Goal: Transaction & Acquisition: Purchase product/service

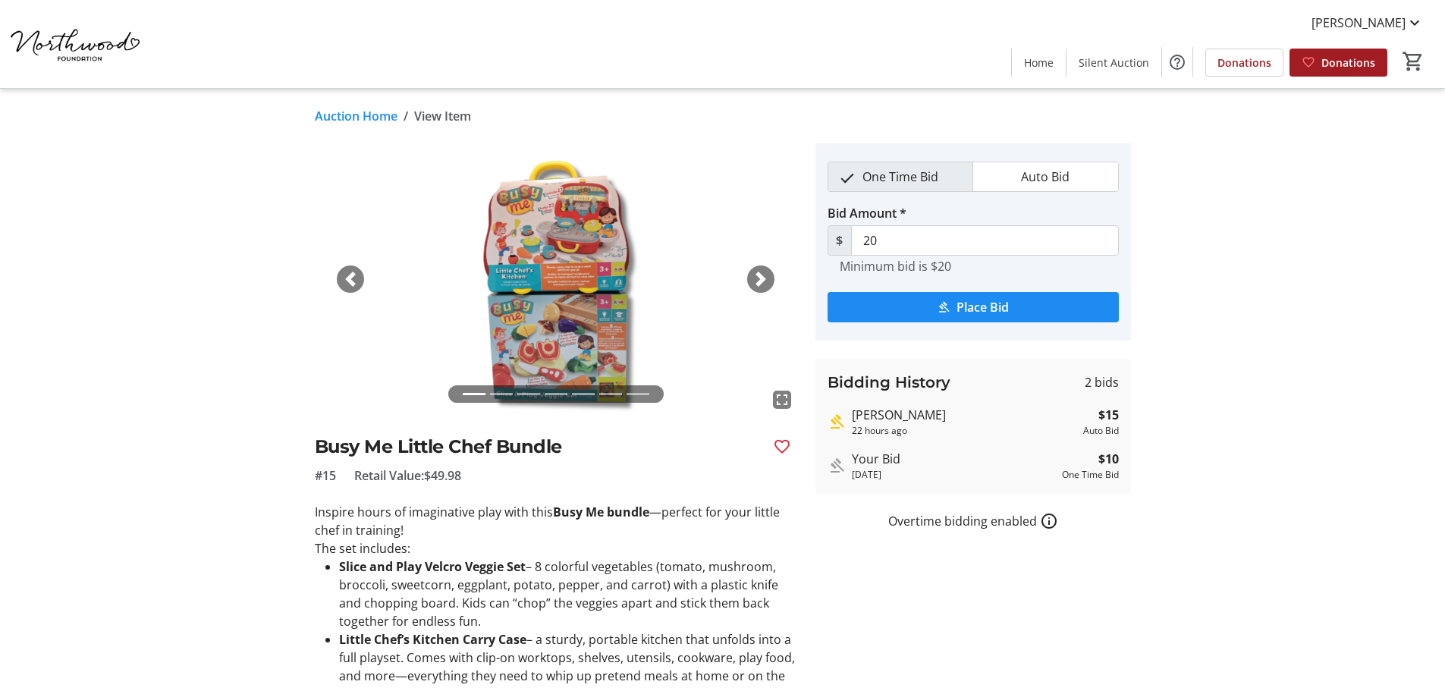
click at [350, 119] on link "Auction Home" at bounding box center [356, 116] width 83 height 18
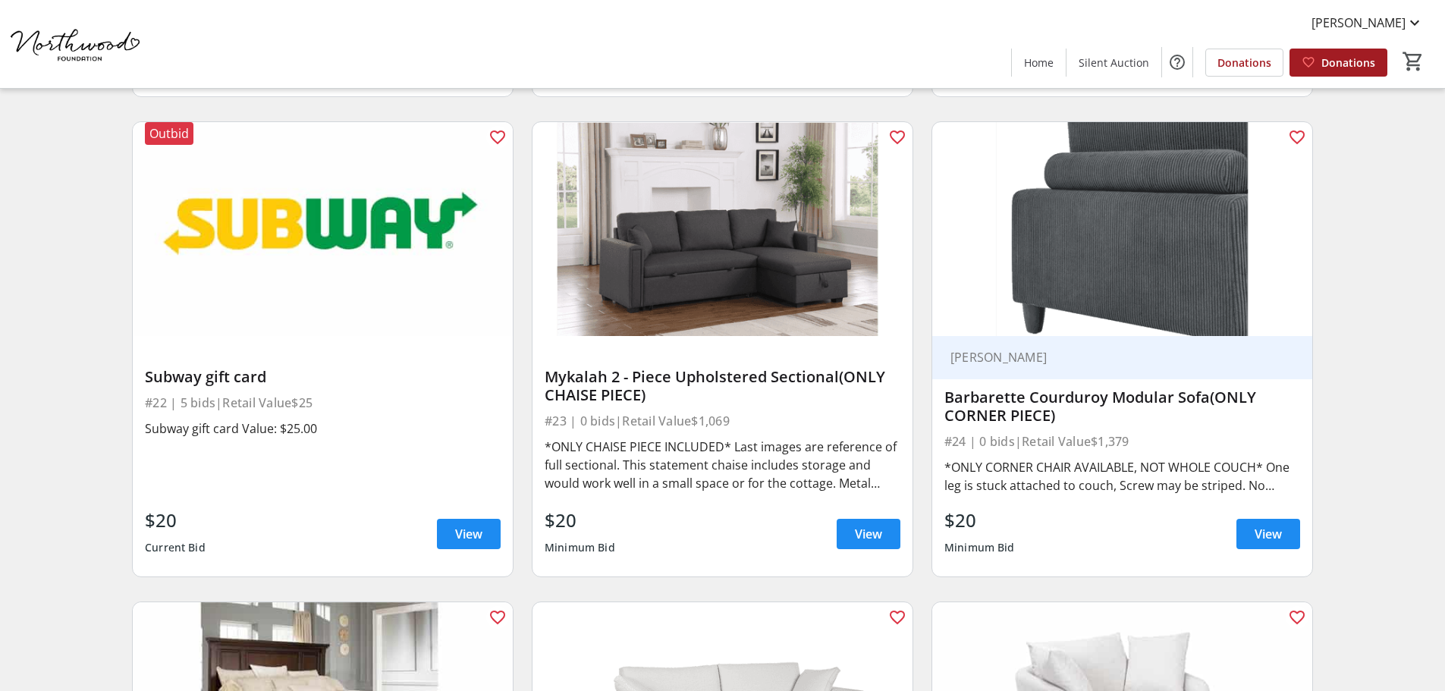
scroll to position [3261, 0]
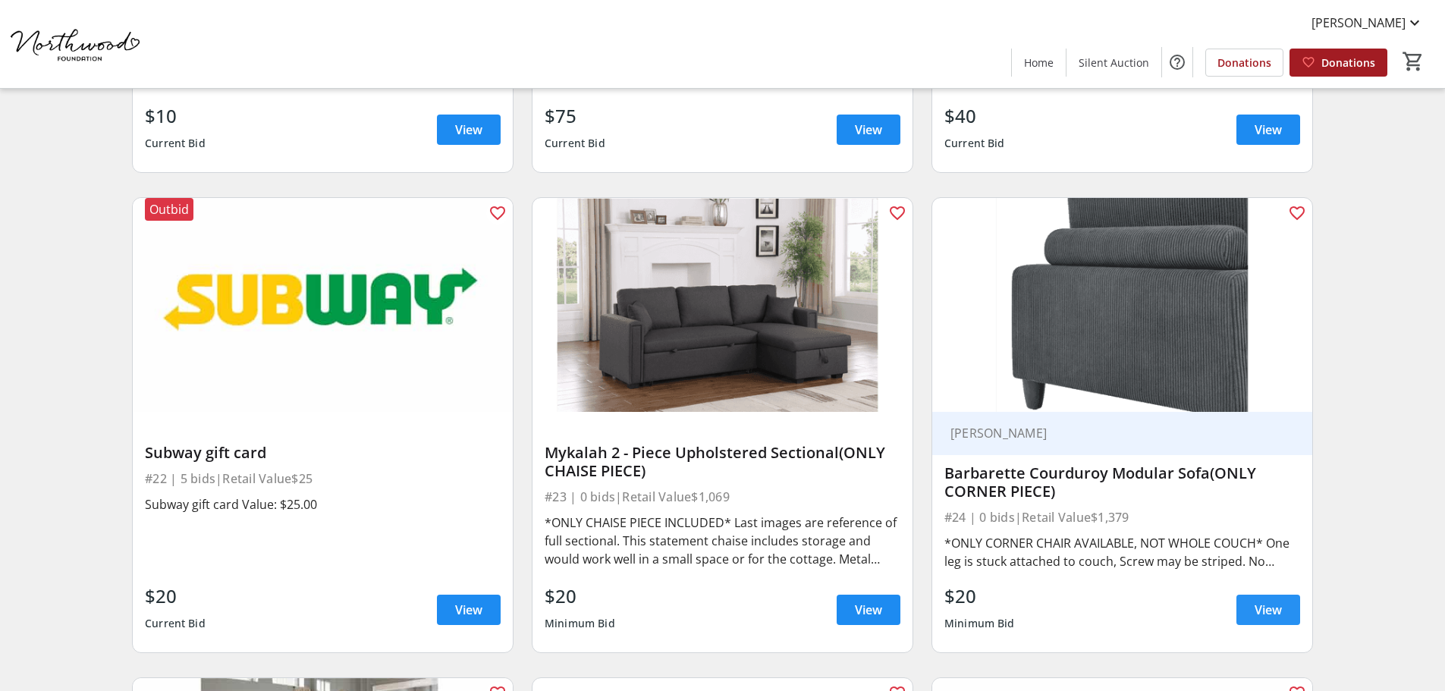
click at [1264, 604] on span "View" at bounding box center [1267, 610] width 27 height 18
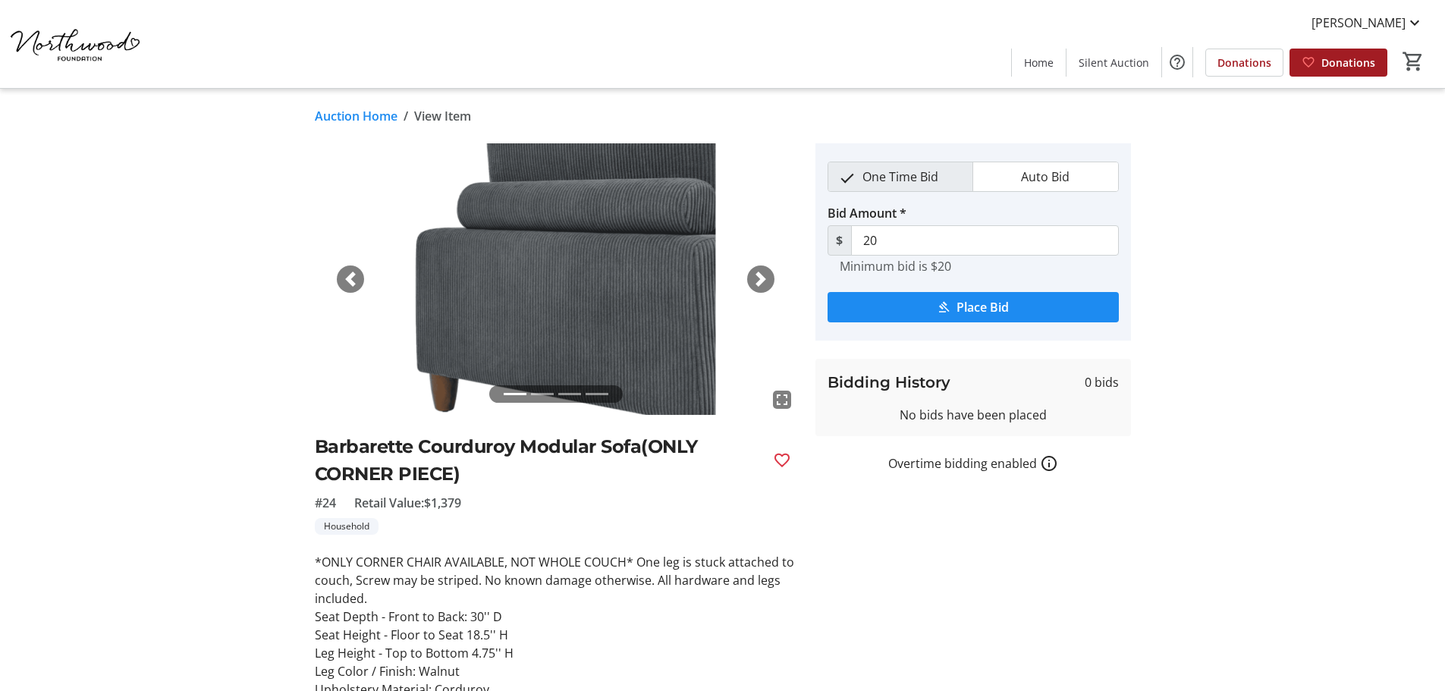
click at [761, 272] on span "button" at bounding box center [760, 279] width 15 height 15
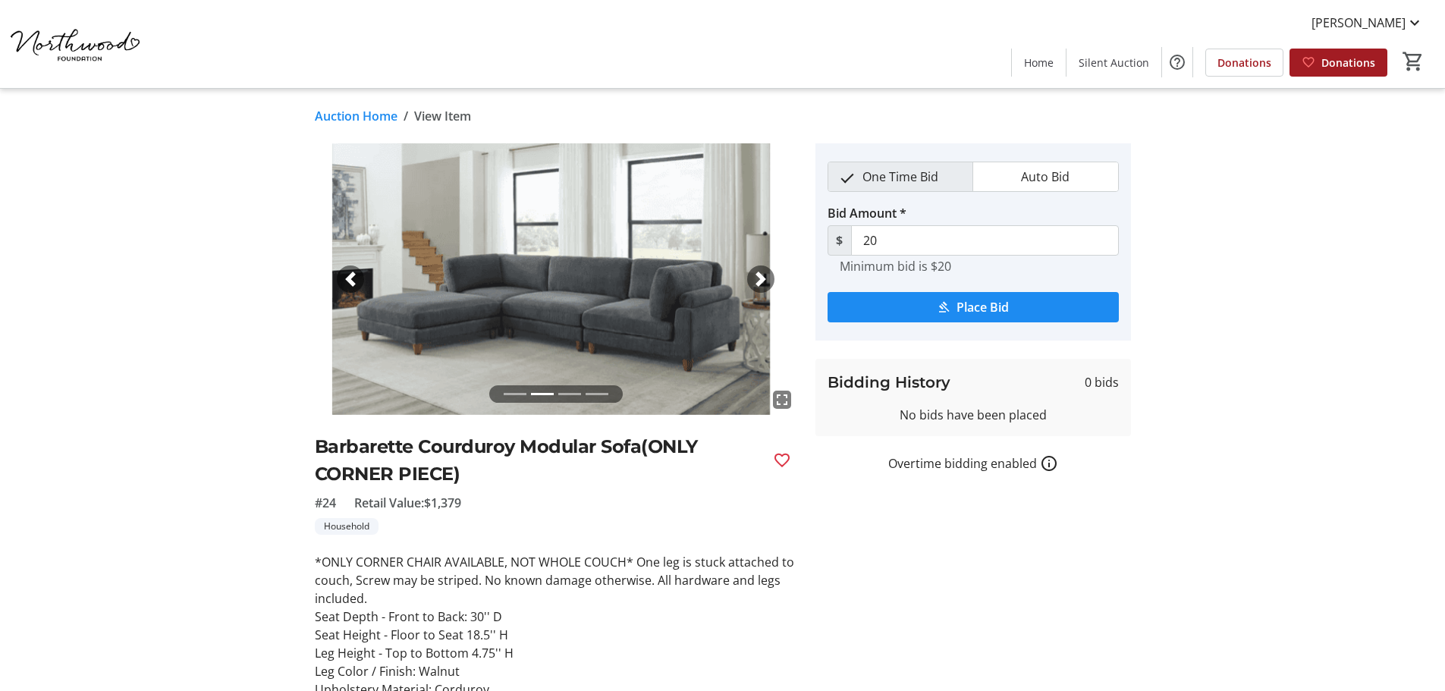
click at [761, 272] on span "button" at bounding box center [760, 279] width 15 height 15
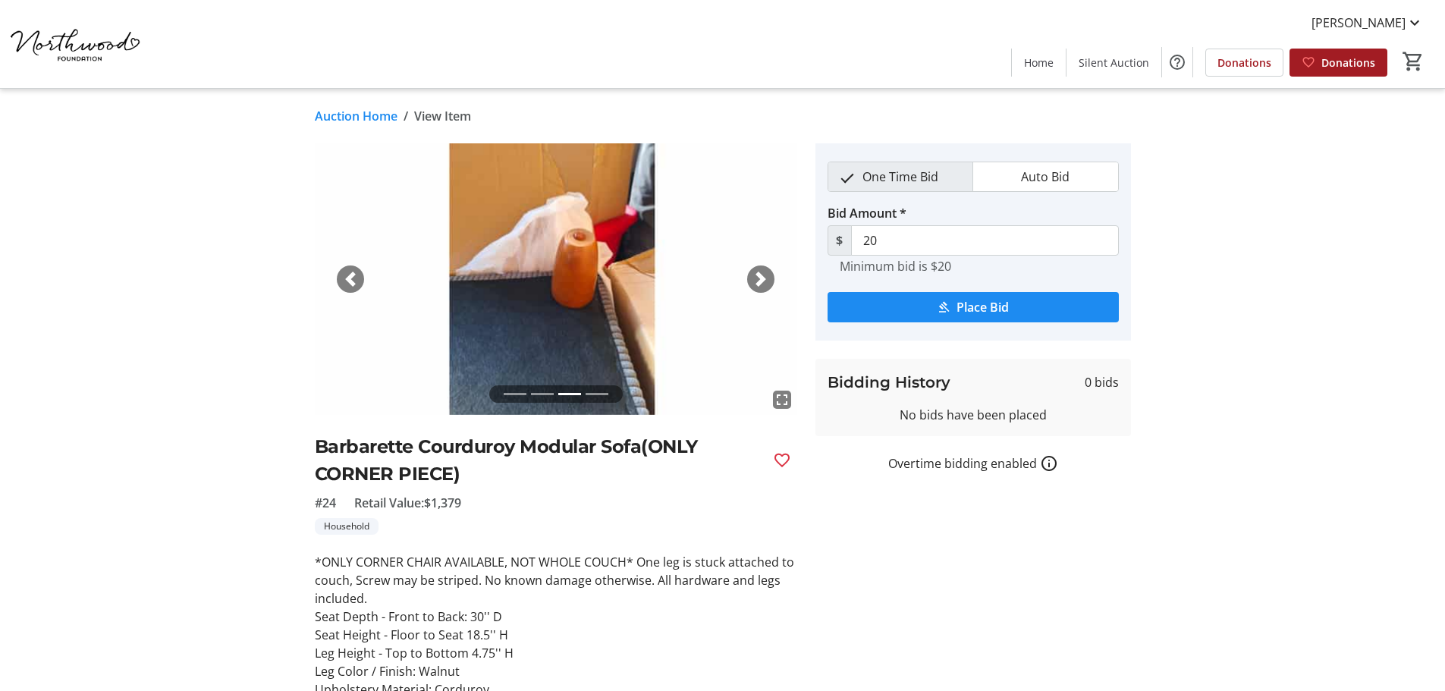
click at [761, 272] on span "button" at bounding box center [760, 279] width 15 height 15
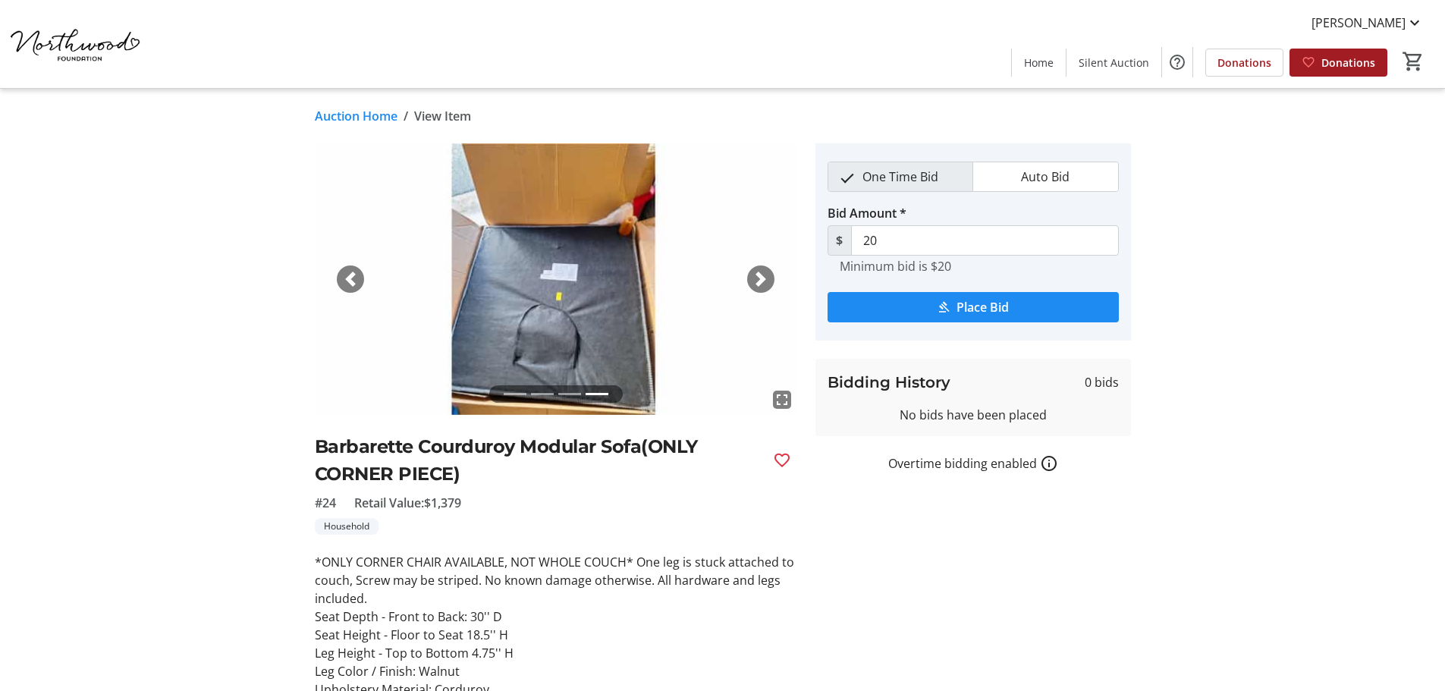
click at [353, 279] on span "button" at bounding box center [350, 279] width 15 height 15
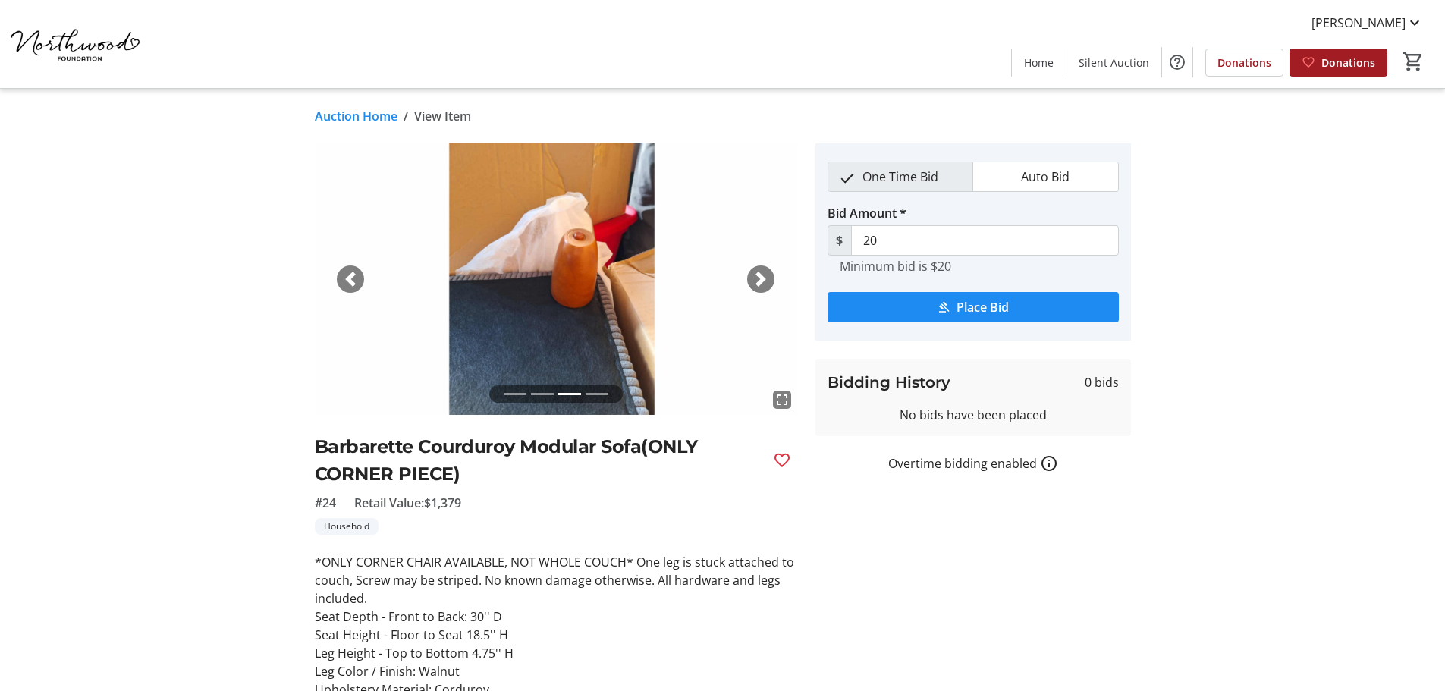
click at [353, 279] on span "button" at bounding box center [350, 279] width 15 height 15
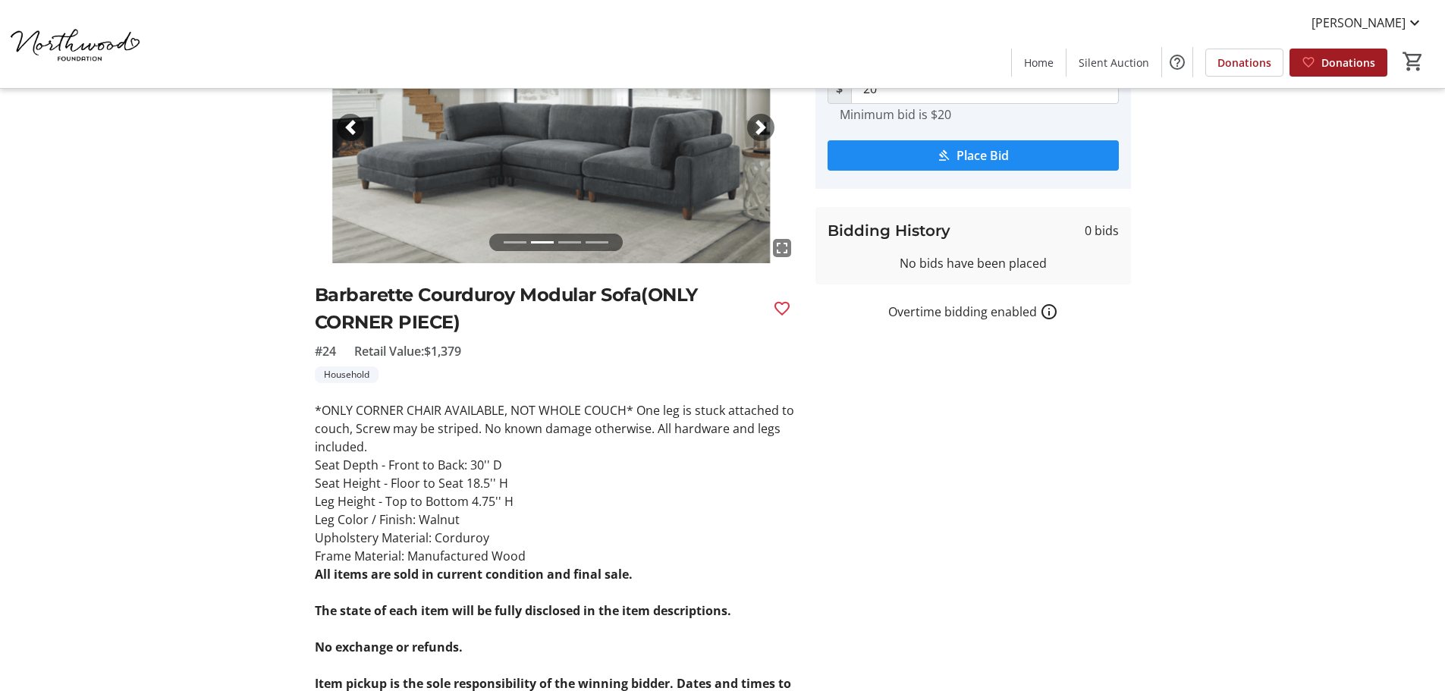
scroll to position [228, 0]
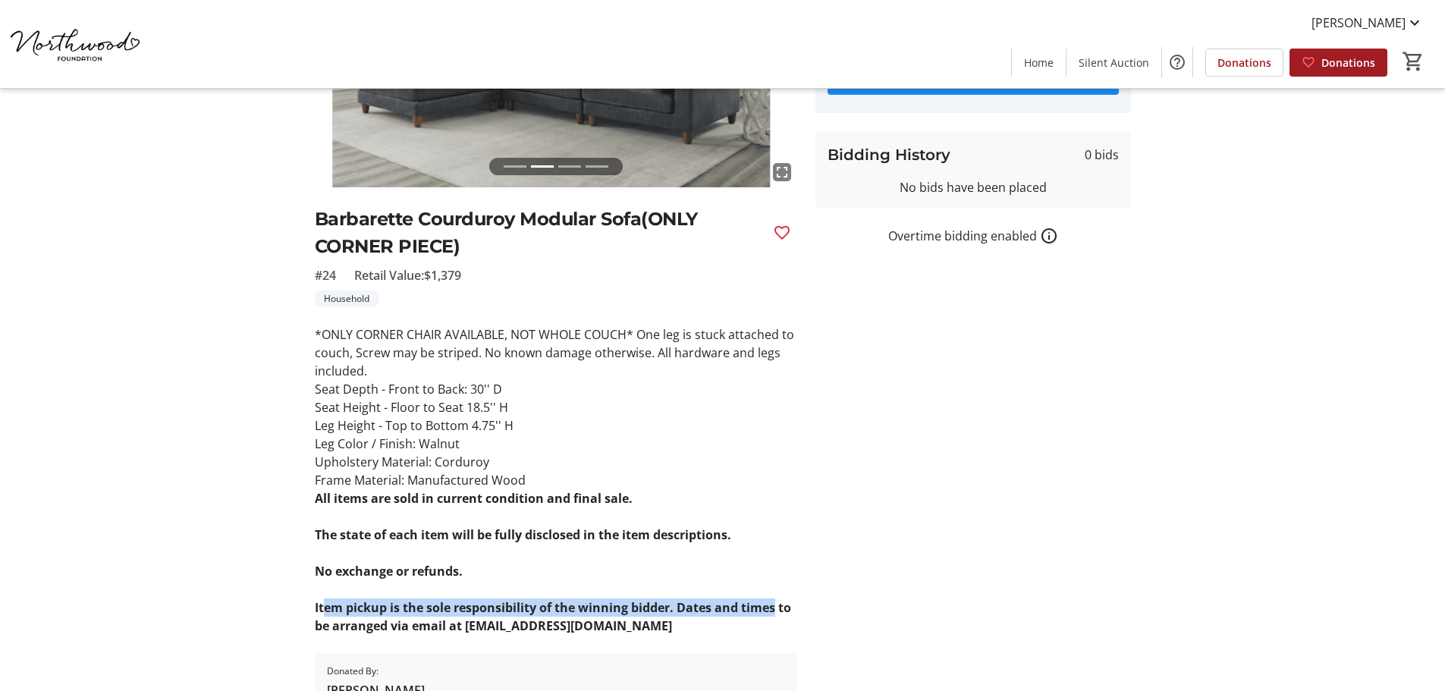
drag, startPoint x: 323, startPoint y: 609, endPoint x: 775, endPoint y: 608, distance: 452.0
click at [775, 608] on strong "Item pickup is the sole responsibility of the winning bidder. Dates and times t…" at bounding box center [553, 616] width 476 height 35
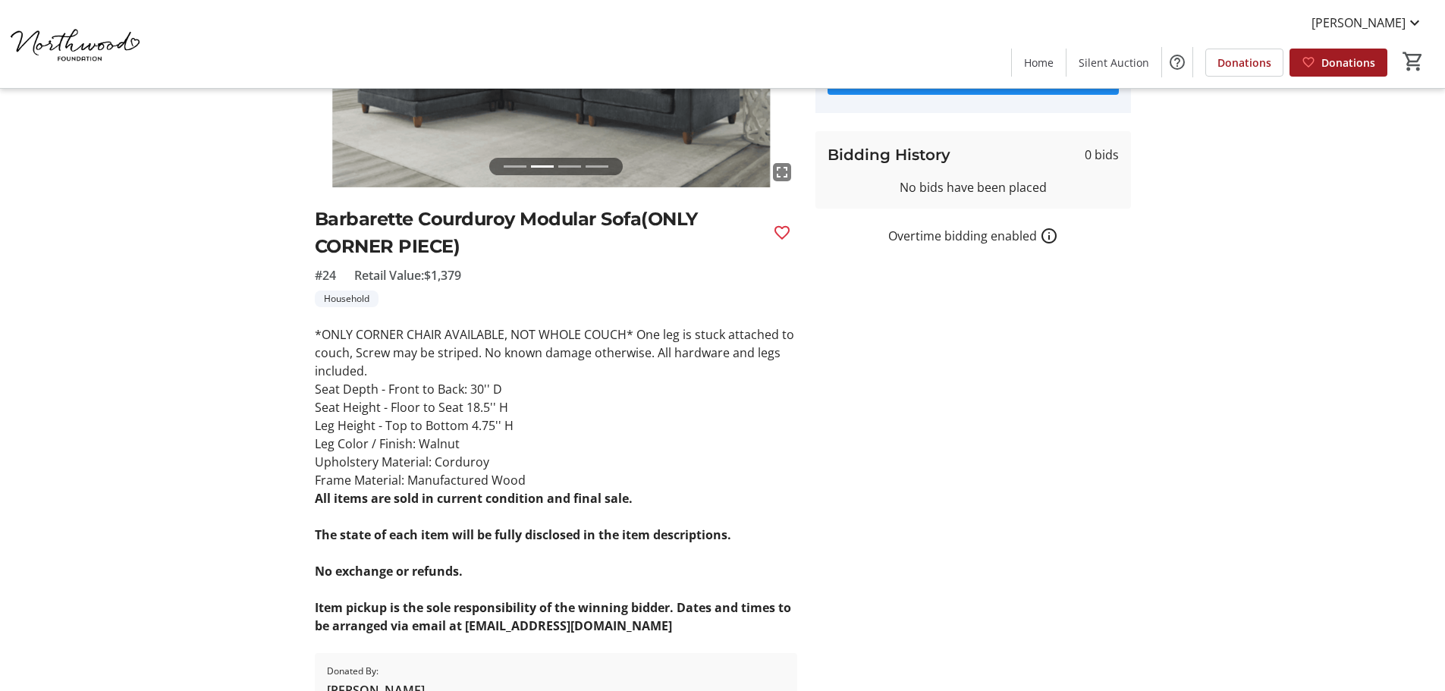
click at [849, 595] on tr-auction-item-bidding-ui "One Time Bid Auto Bid Bid Amount * $ 20 Minimum bid is $20 Place Bid Bidding Hi…" at bounding box center [973, 313] width 334 height 795
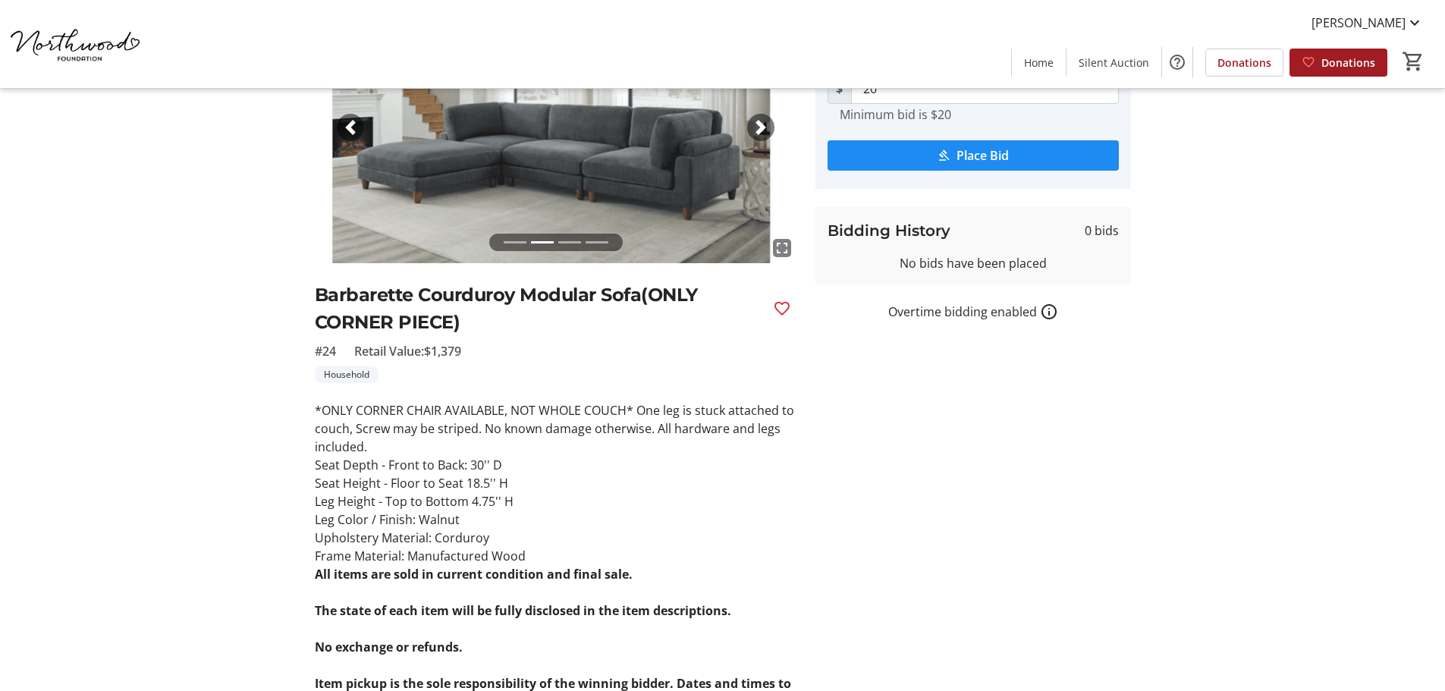
scroll to position [0, 0]
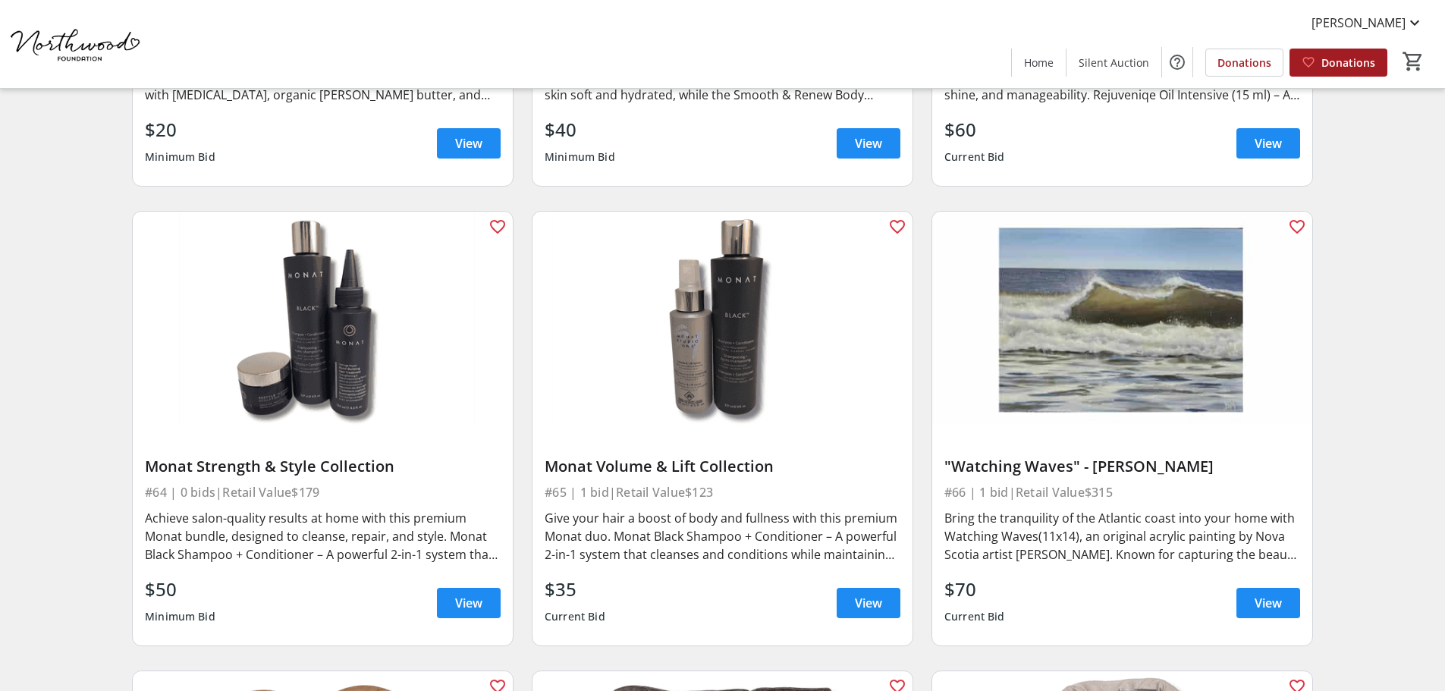
scroll to position [9784, 0]
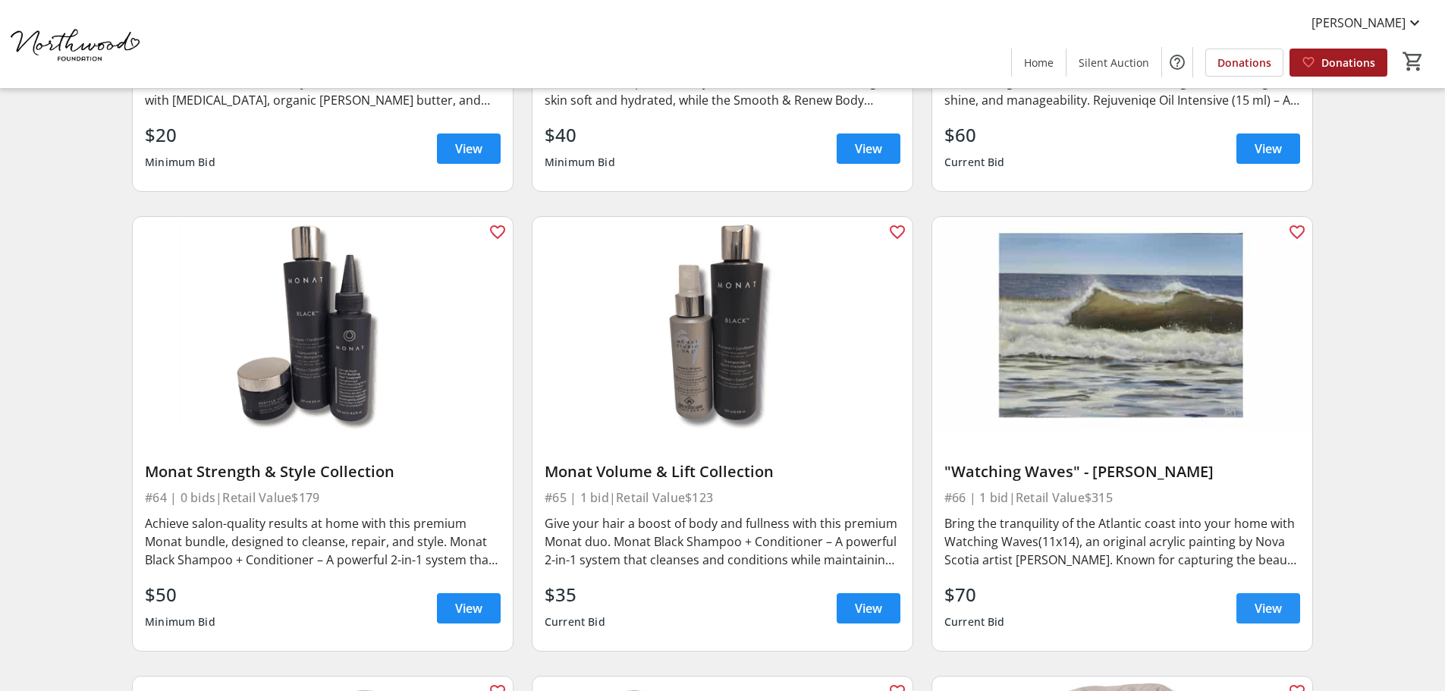
click at [1261, 599] on span "View" at bounding box center [1267, 608] width 27 height 18
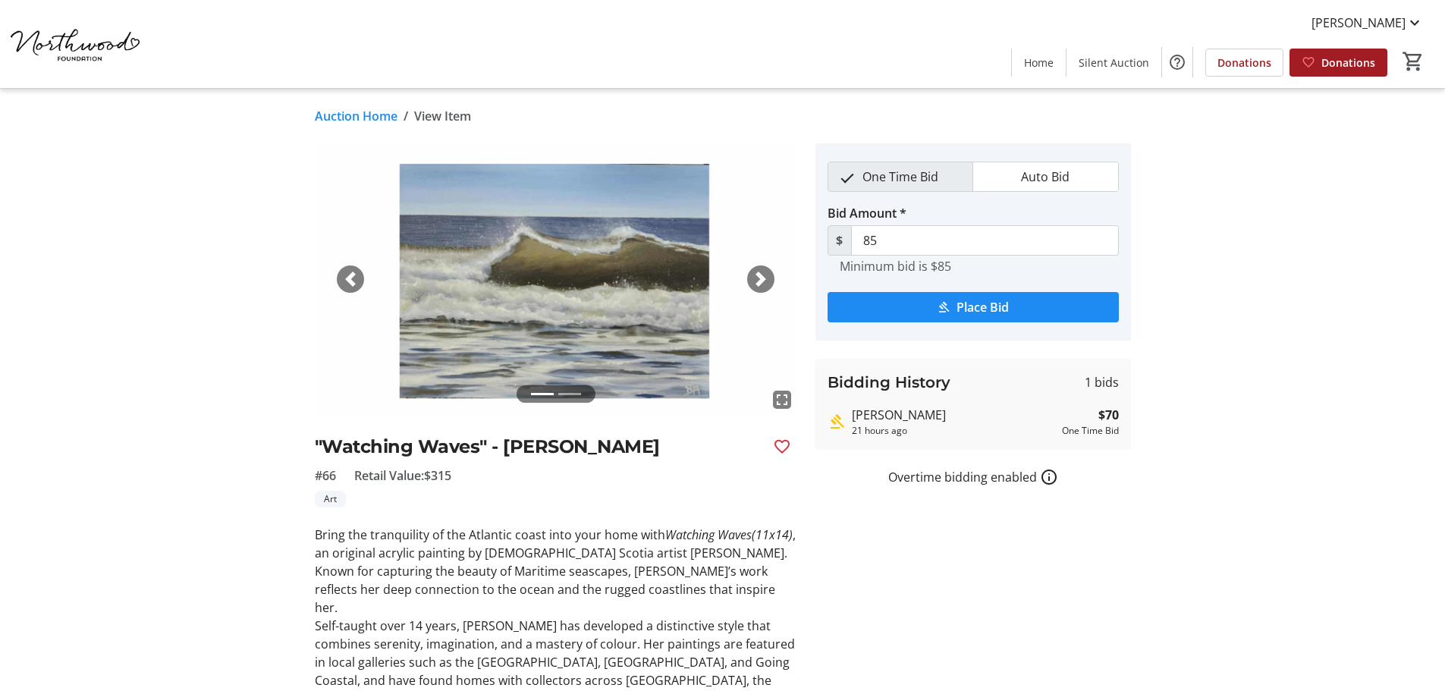
scroll to position [76, 0]
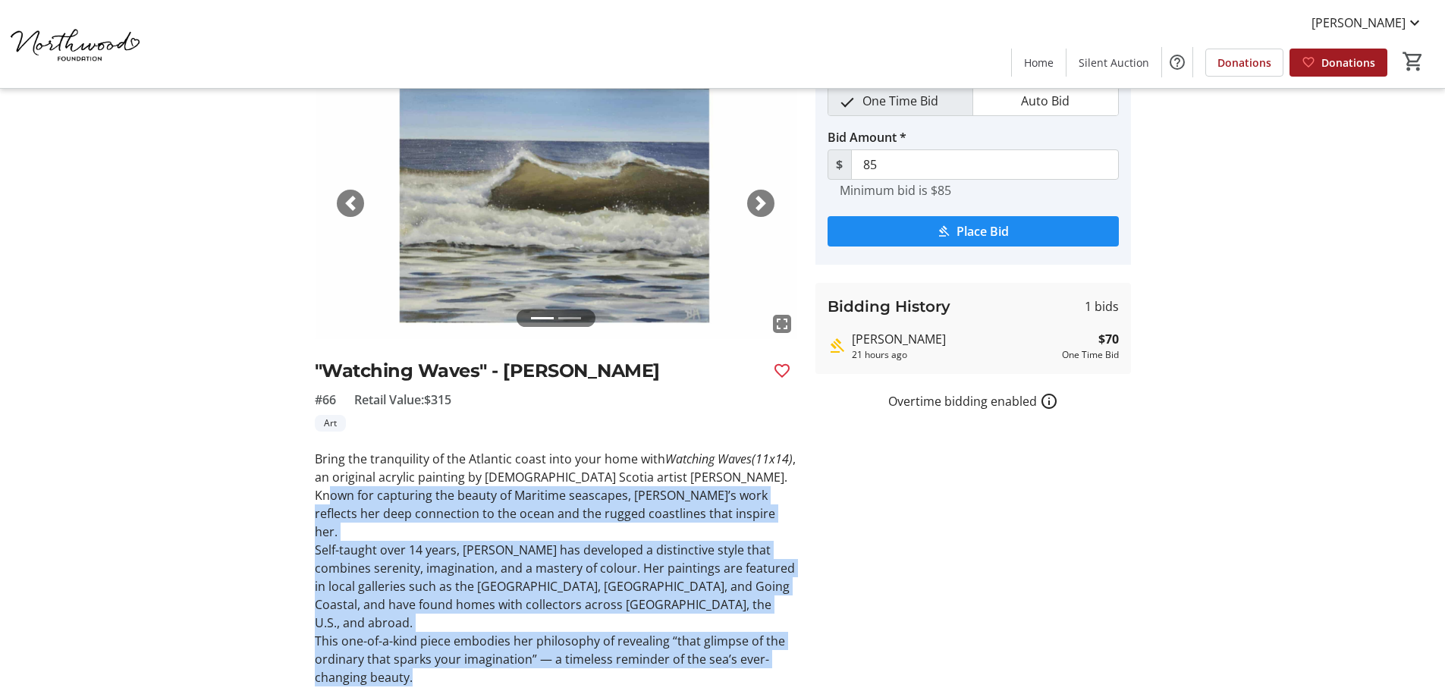
drag, startPoint x: 319, startPoint y: 498, endPoint x: 736, endPoint y: 635, distance: 439.2
click at [736, 635] on div "Bring the tranquility of the Atlantic coast into your home with Watching Waves(…" at bounding box center [556, 568] width 482 height 237
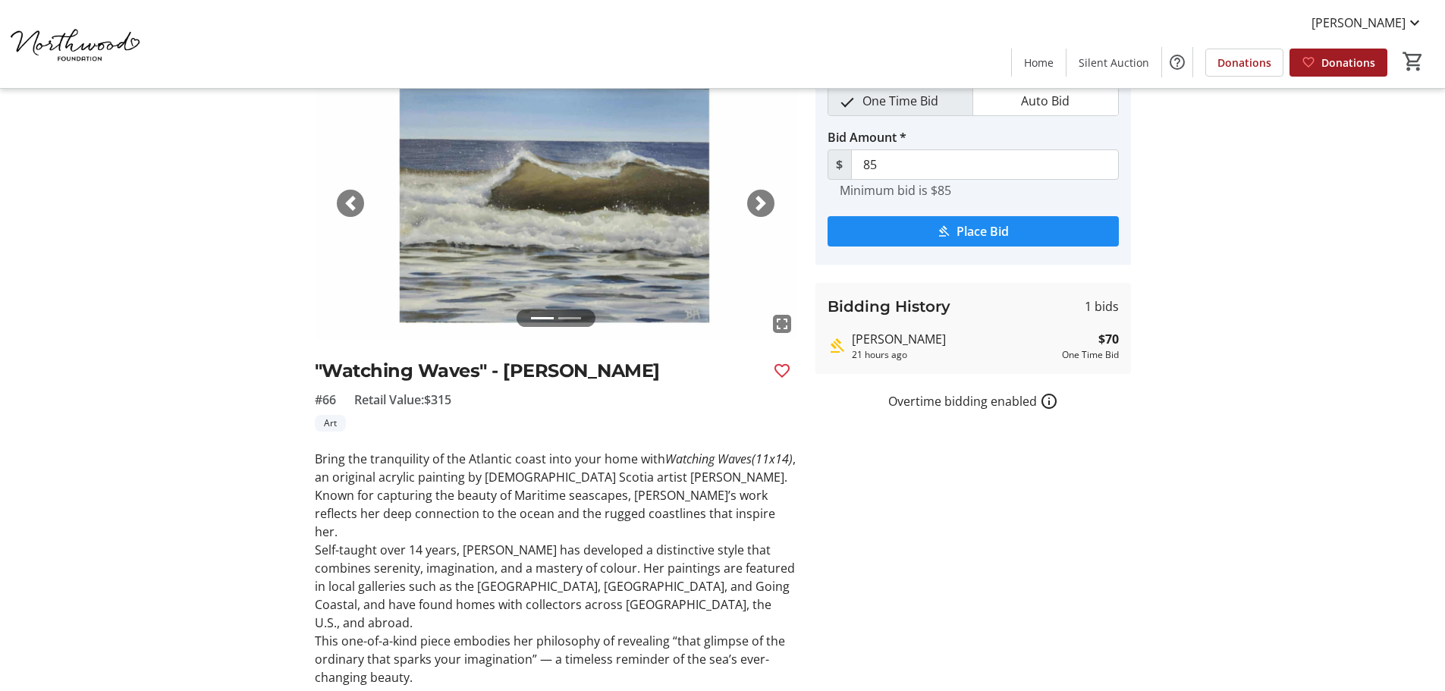
click at [822, 611] on tr-auction-item-bidding-ui "One Time Bid Auto Bid Bid Amount * $ 85 Minimum bid is $85 Place Bid Bidding Hi…" at bounding box center [973, 377] width 334 height 619
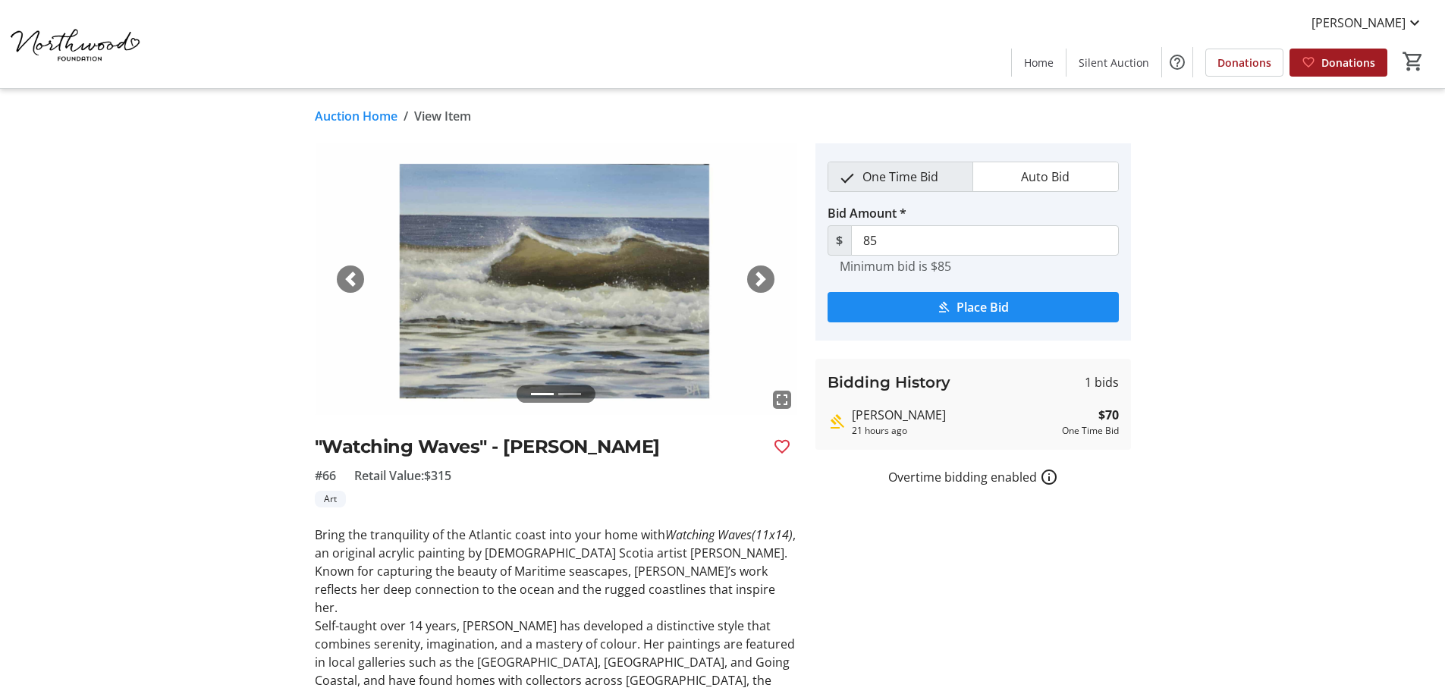
click at [763, 277] on span "button" at bounding box center [760, 279] width 15 height 15
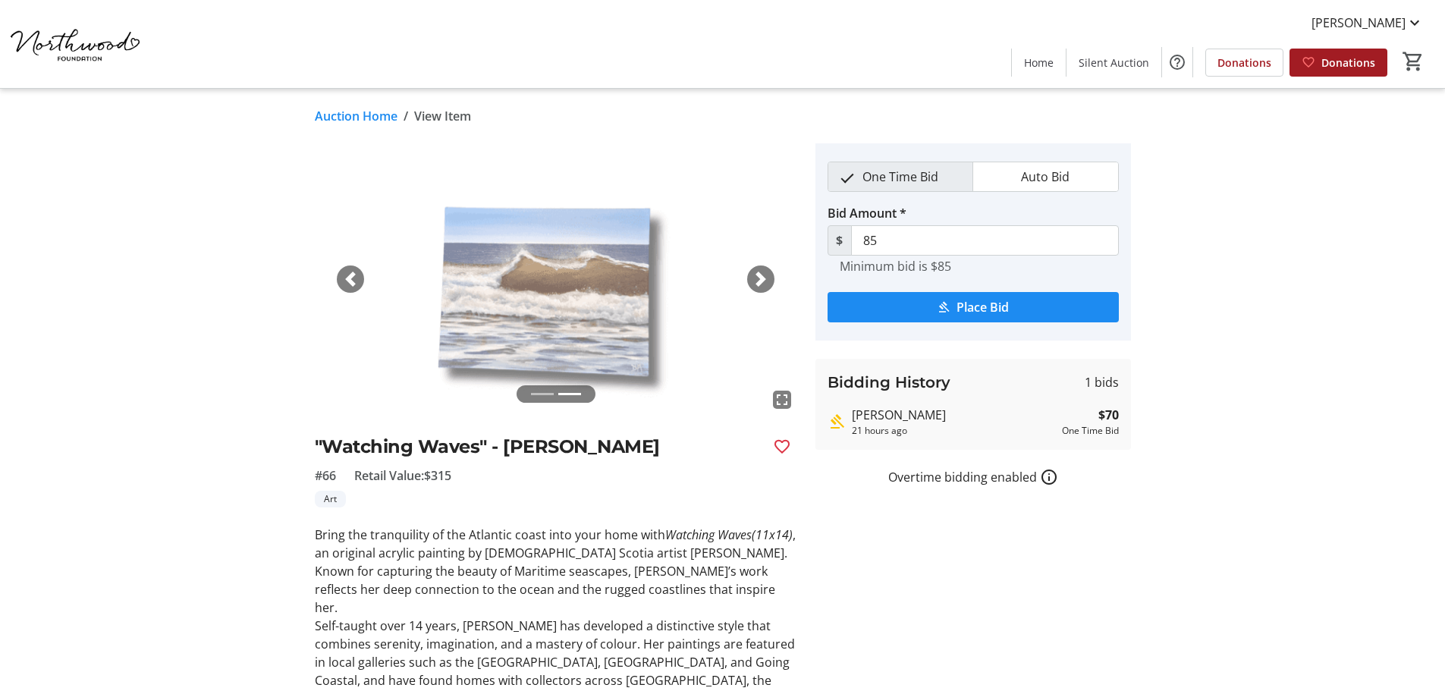
click at [764, 277] on span "button" at bounding box center [760, 279] width 15 height 15
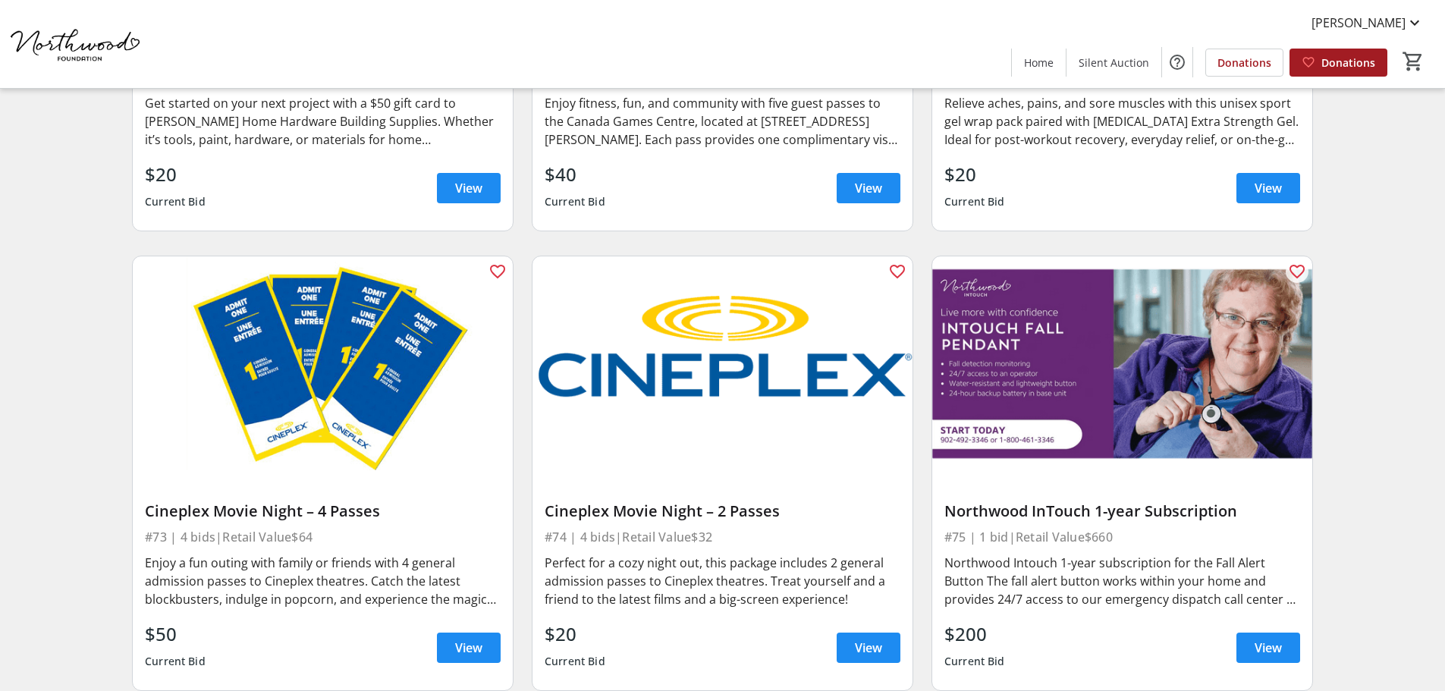
scroll to position [11133, 0]
